Goal: Unclear: Unclear

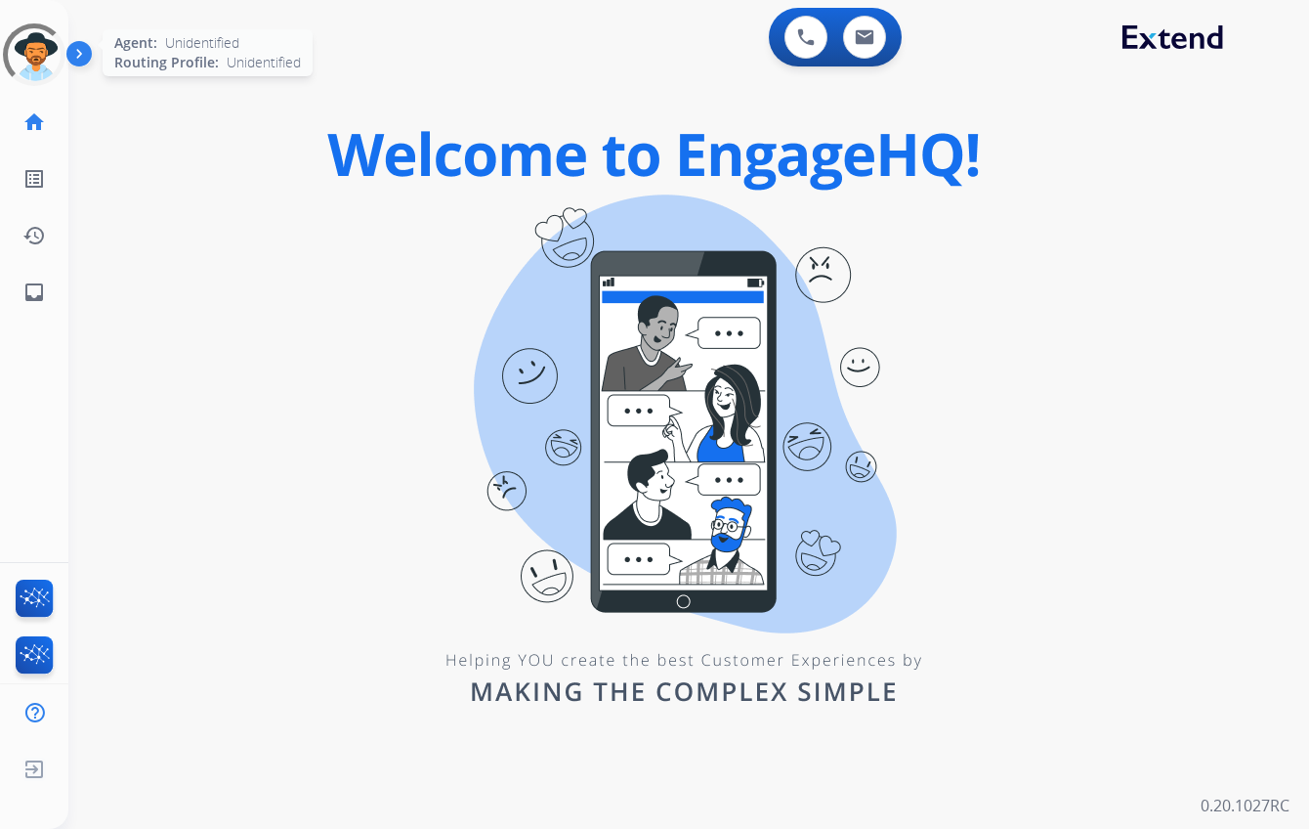
click at [41, 54] on div at bounding box center [33, 54] width 77 height 77
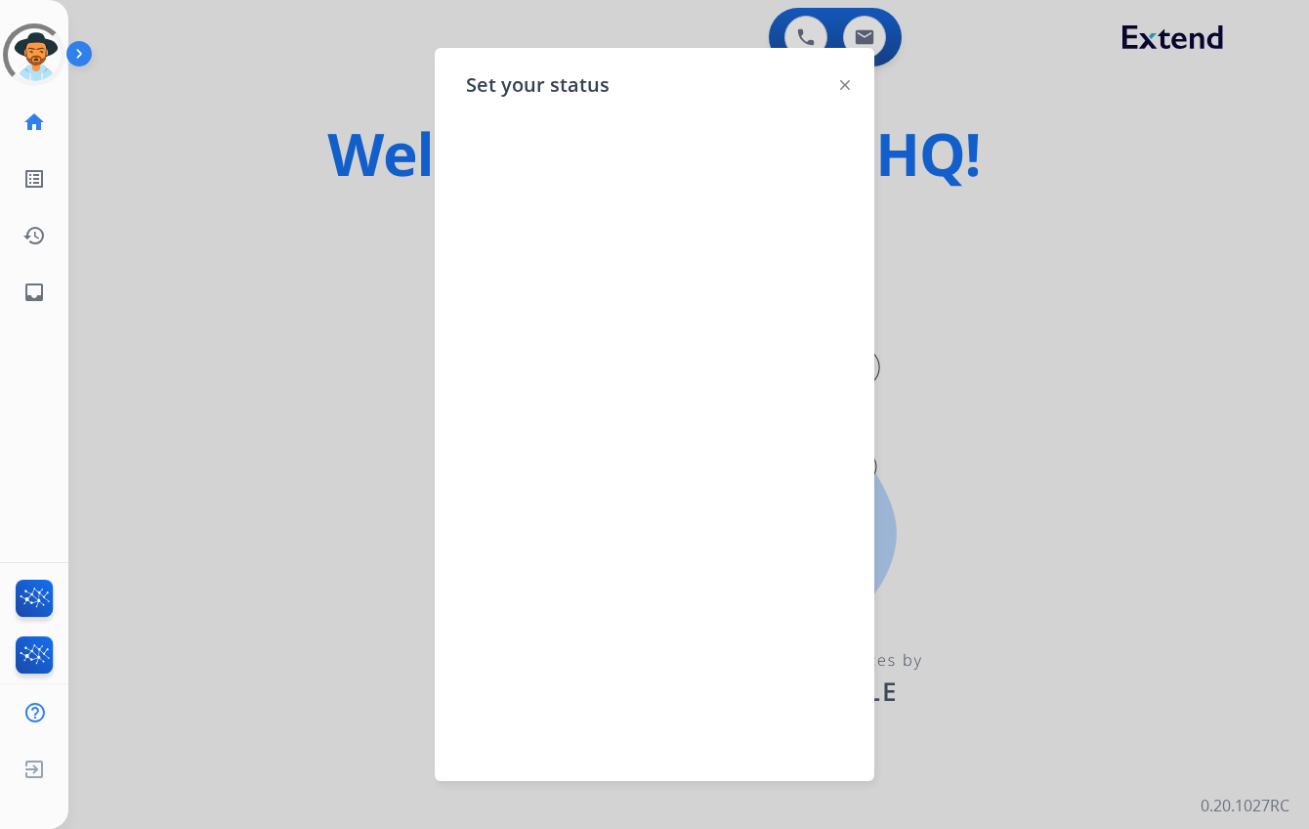
click at [846, 86] on img at bounding box center [845, 85] width 10 height 10
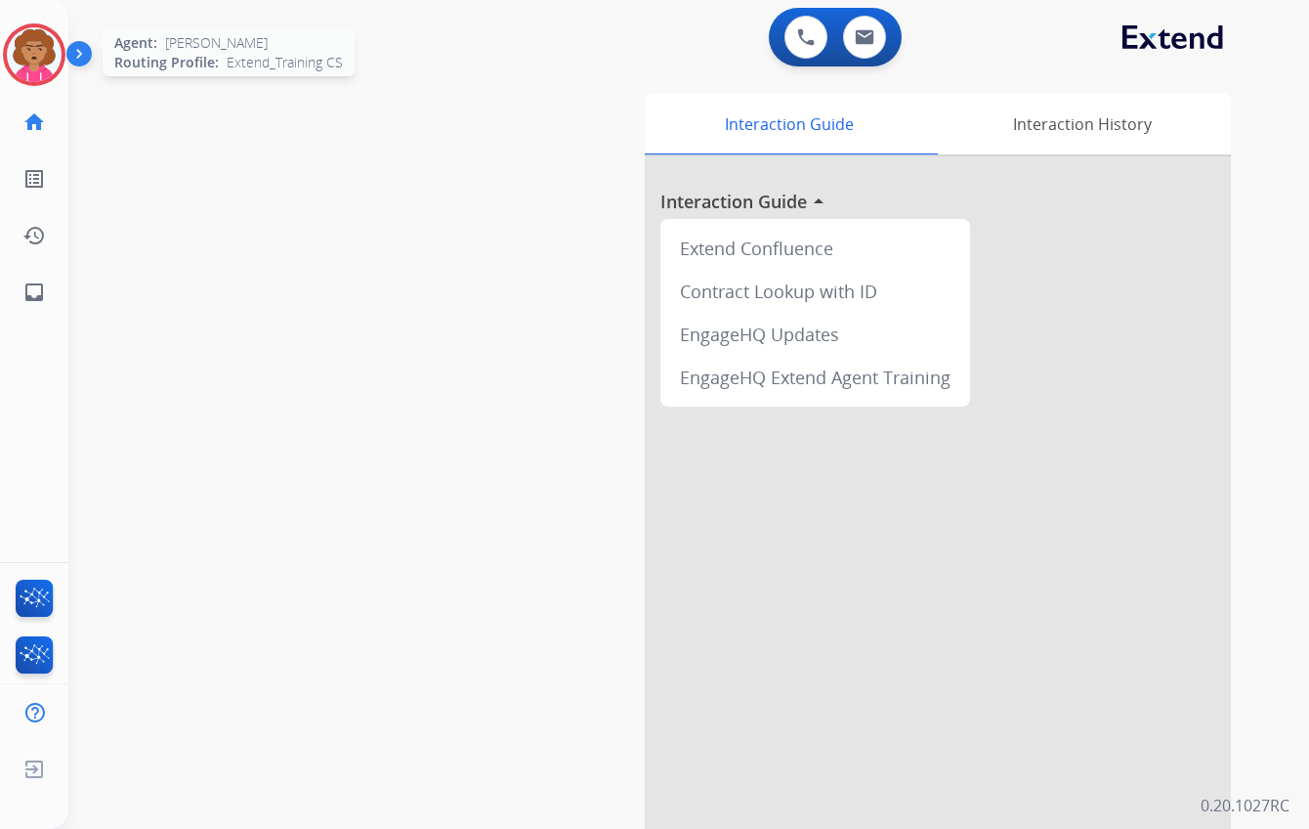
click at [33, 65] on img at bounding box center [34, 54] width 55 height 55
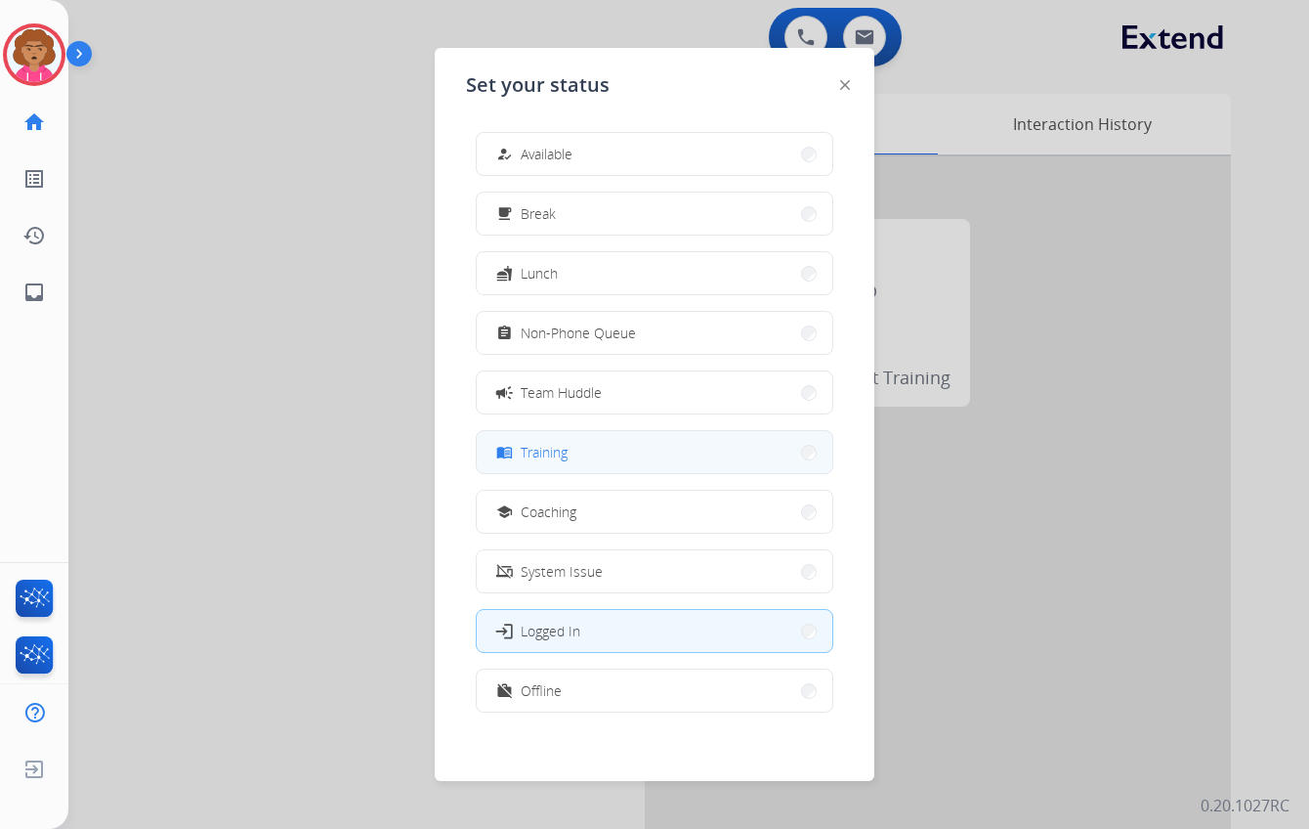
click at [791, 462] on button "menu_book Training" at bounding box center [655, 452] width 356 height 42
